Goal: Information Seeking & Learning: Check status

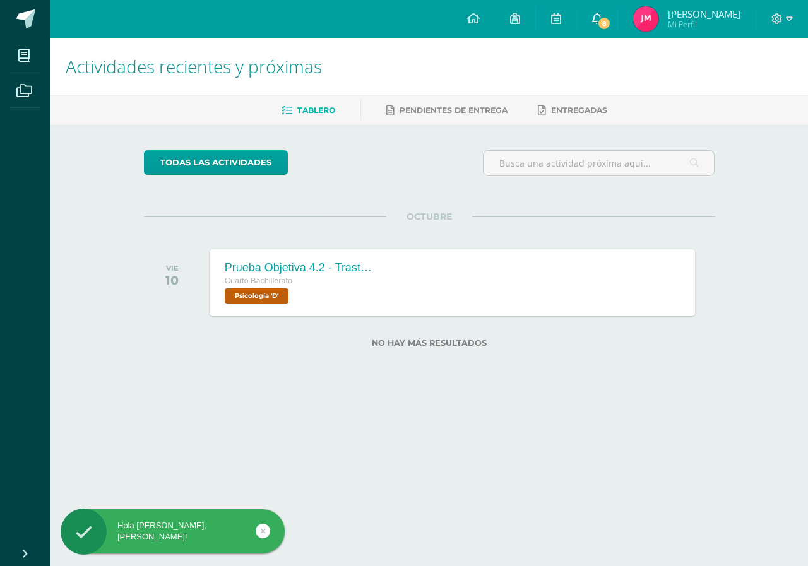
click at [611, 19] on span "8" at bounding box center [604, 23] width 14 height 14
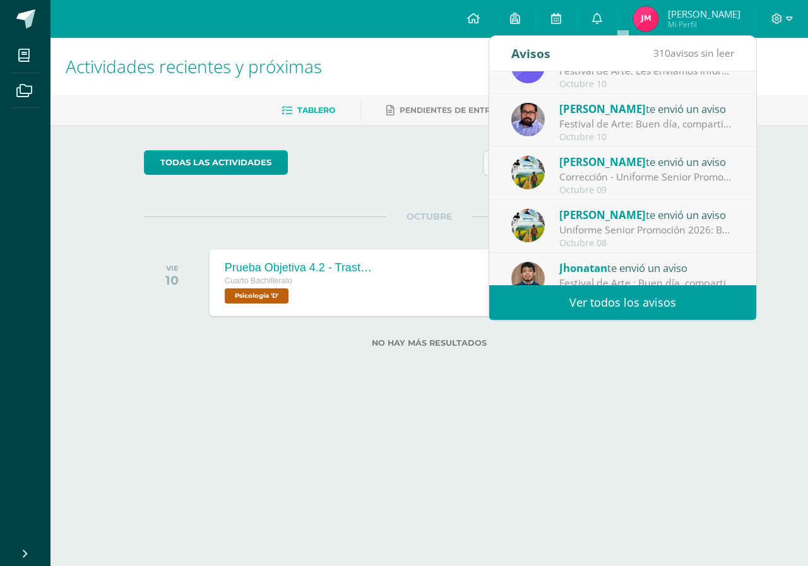
scroll to position [210, 0]
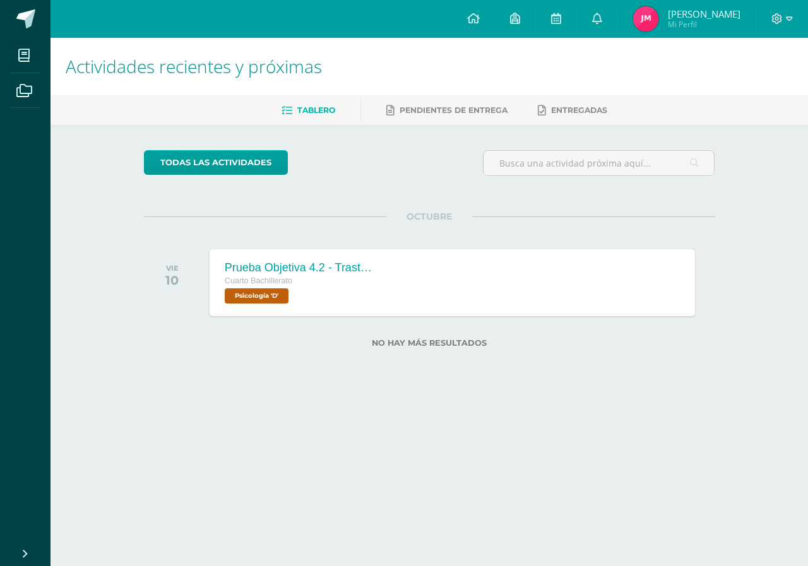
click at [658, 17] on img at bounding box center [645, 18] width 25 height 25
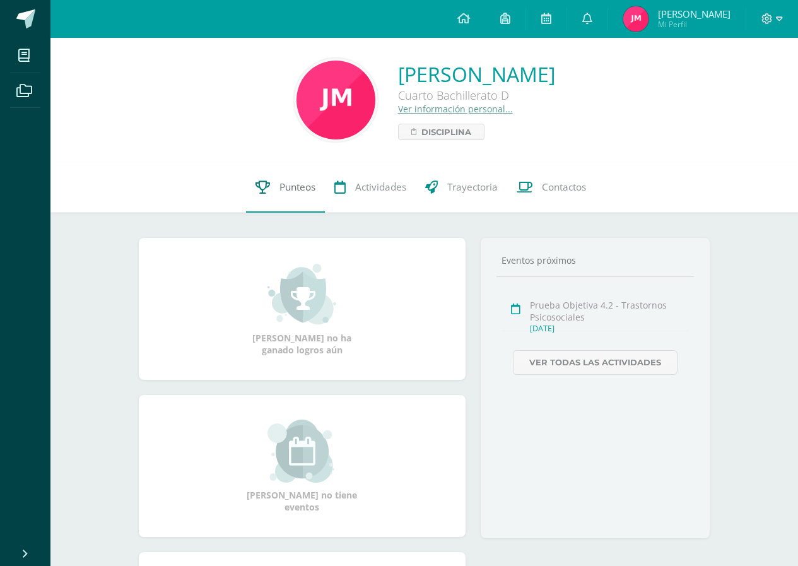
click at [293, 183] on span "Punteos" at bounding box center [298, 187] width 36 height 13
